Goal: Navigation & Orientation: Find specific page/section

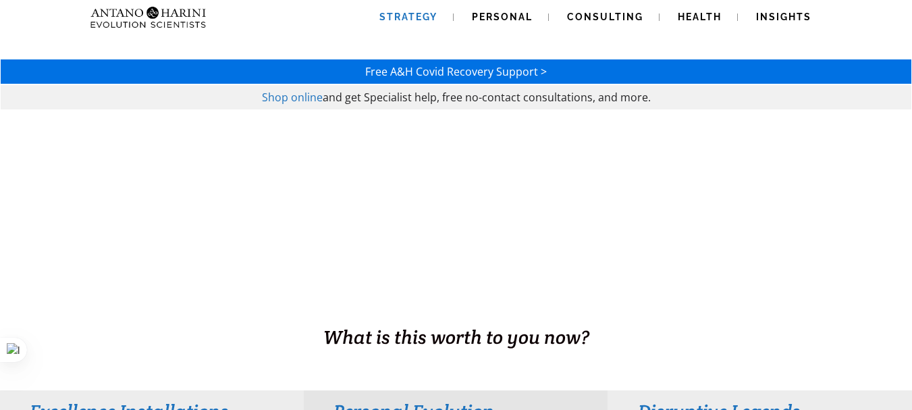
click at [421, 15] on span "Strategy" at bounding box center [408, 16] width 58 height 11
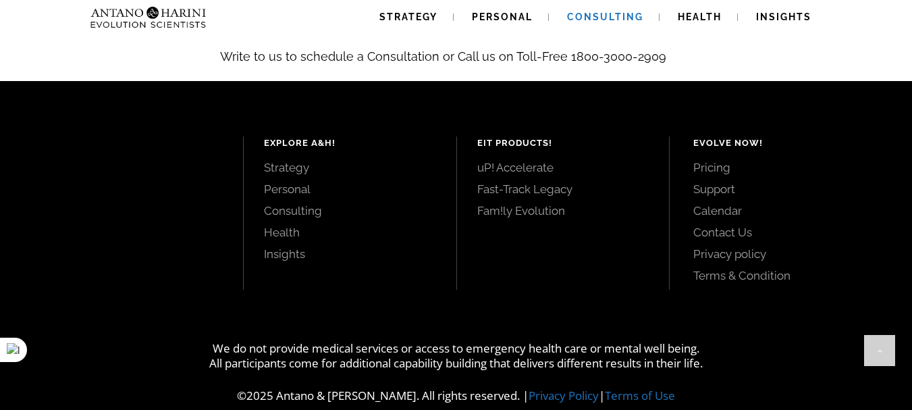
scroll to position [1607, 0]
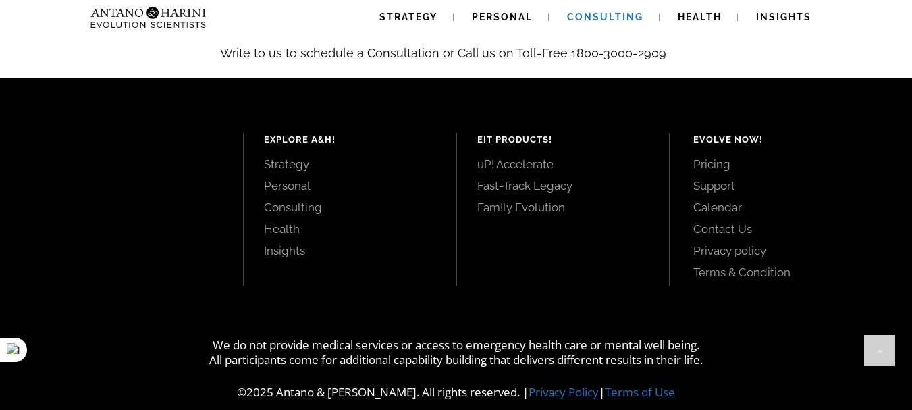
click at [750, 221] on link "Contact Us" at bounding box center [787, 228] width 188 height 15
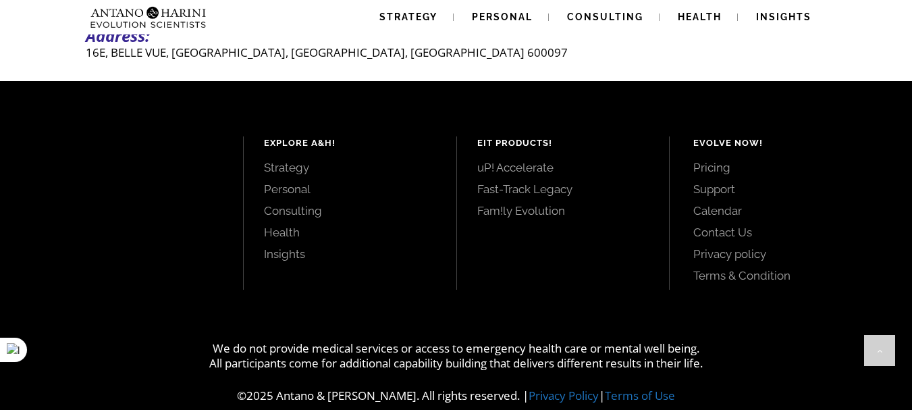
scroll to position [545, 0]
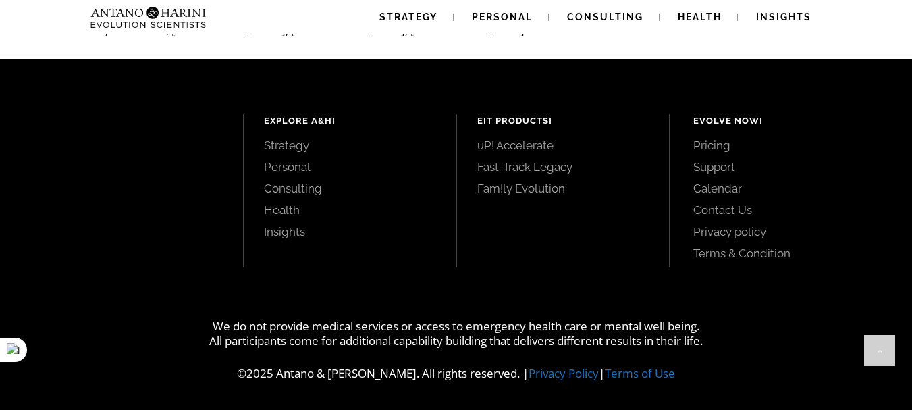
click at [713, 149] on link "Pricing" at bounding box center [787, 145] width 188 height 15
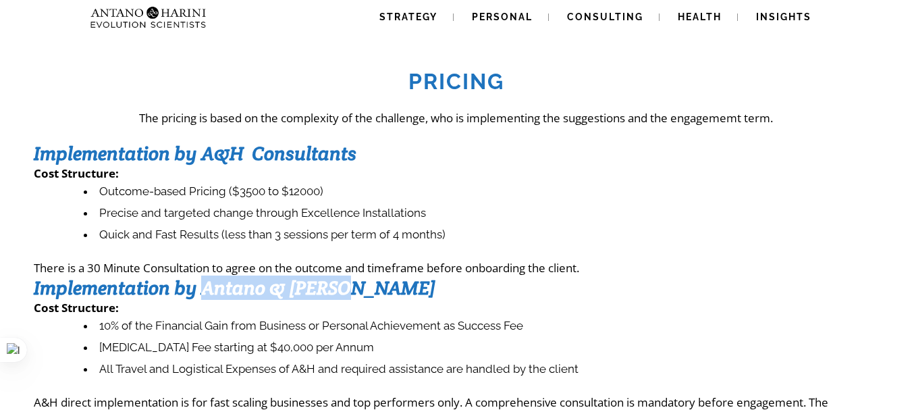
drag, startPoint x: 200, startPoint y: 288, endPoint x: 354, endPoint y: 290, distance: 153.2
click at [354, 290] on h3 "Implementation by Antano & Harini" at bounding box center [456, 287] width 844 height 24
copy strong "Antano & Harini"
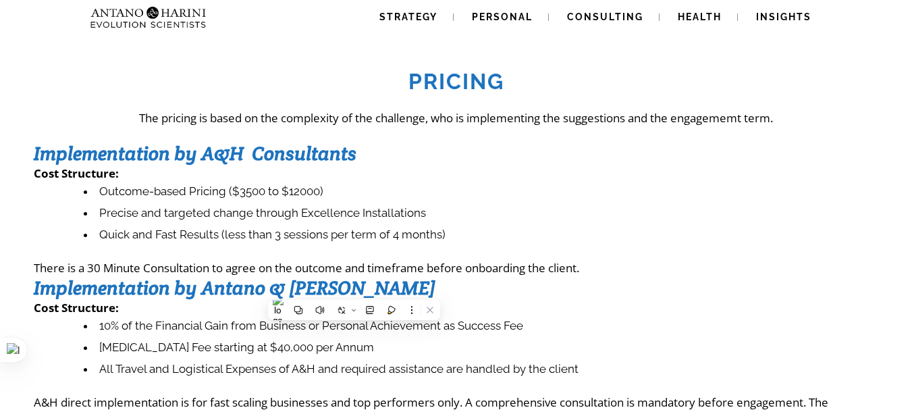
click at [860, 151] on h3 "Implementation by A&H Consultants" at bounding box center [456, 153] width 844 height 24
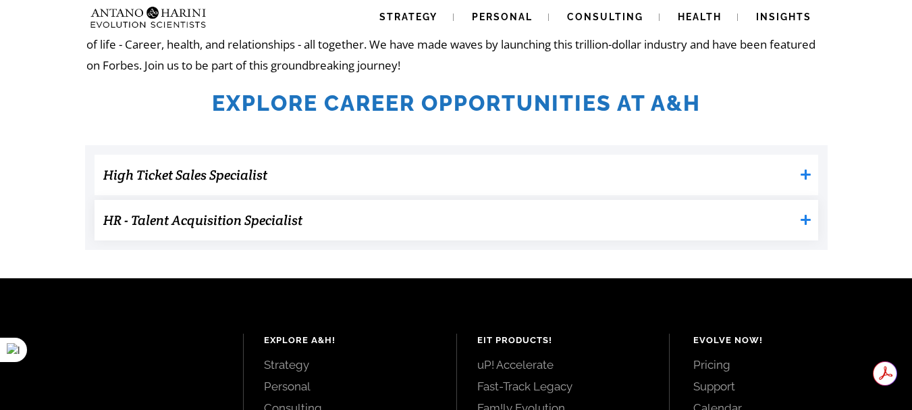
click at [805, 221] on icon at bounding box center [806, 220] width 10 height 10
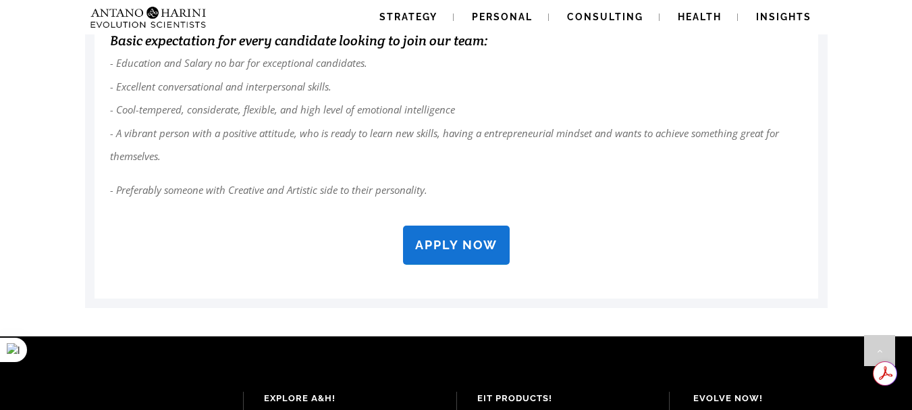
scroll to position [1224, 0]
